Goal: Find specific page/section: Find specific page/section

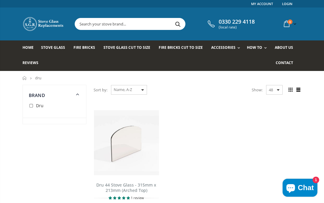
click at [52, 45] on link "Stove Glass" at bounding box center [55, 47] width 28 height 15
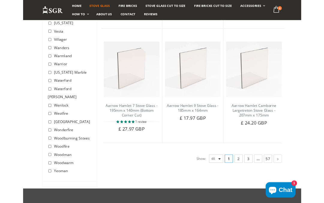
scroll to position [2074, 0]
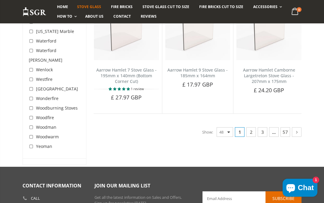
click at [252, 127] on link "2" at bounding box center [251, 132] width 10 height 10
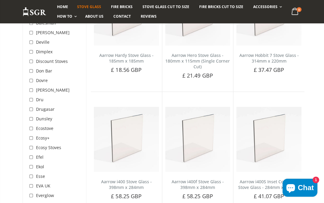
scroll to position [681, 0]
click at [42, 97] on span "Dru" at bounding box center [39, 100] width 7 height 6
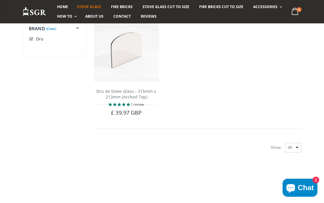
scroll to position [127, 0]
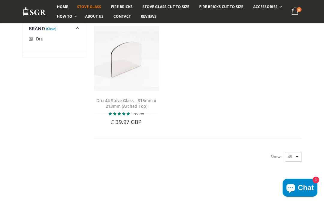
click at [295, 153] on select "48 24 36 All" at bounding box center [293, 157] width 16 height 10
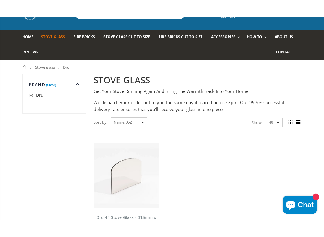
scroll to position [22, 0]
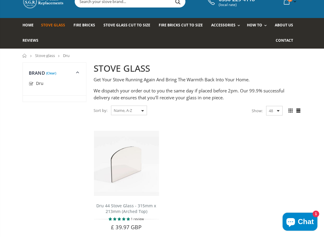
click at [142, 106] on select "Featured Best Selling Name, A-Z Name, Z-A Price, low to high Price, high to low…" at bounding box center [129, 111] width 36 height 10
select select "title-descending"
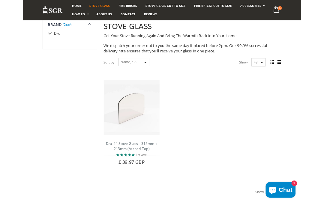
scroll to position [64, 0]
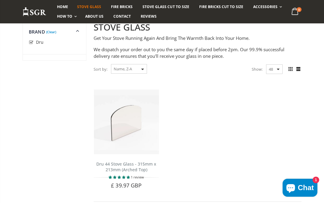
click at [274, 66] on select "48 24 36 All" at bounding box center [274, 69] width 16 height 10
select select "all"
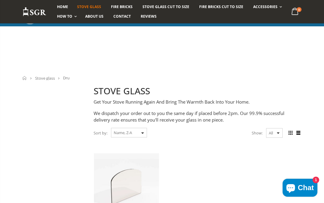
scroll to position [278, 0]
